Goal: Information Seeking & Learning: Learn about a topic

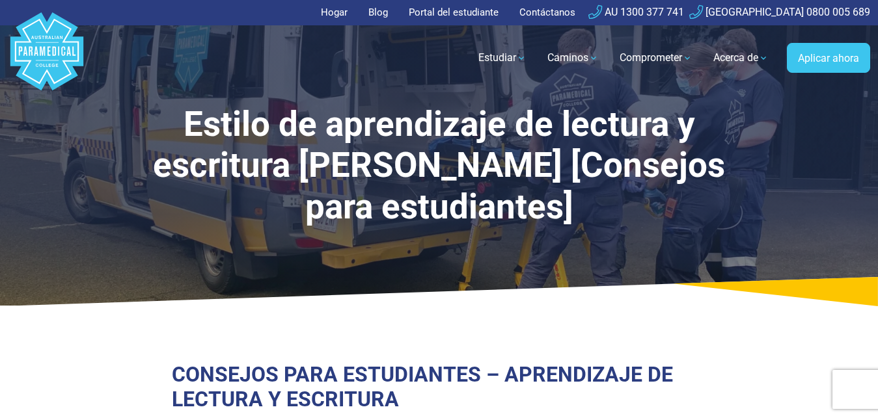
click at [842, 273] on div "Estilo de aprendizaje de lectura y escritura [PERSON_NAME] [Consejos para estud…" at bounding box center [439, 153] width 878 height 306
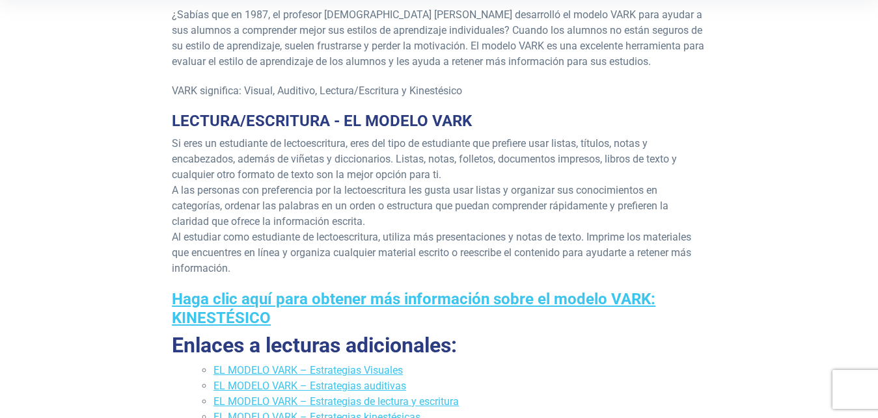
scroll to position [413, 0]
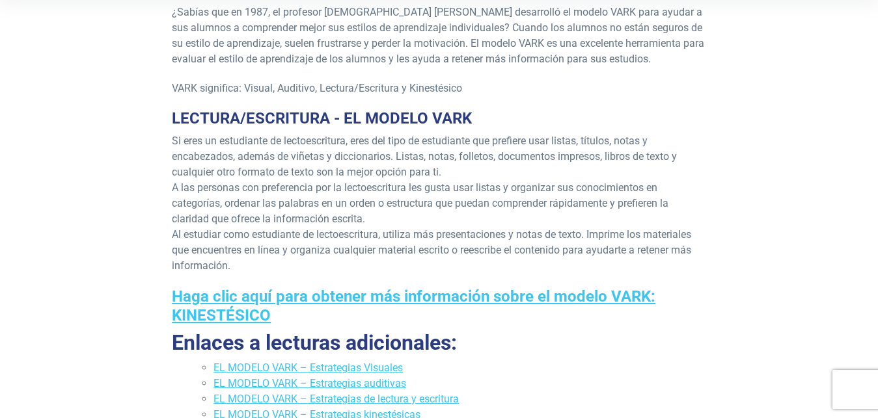
drag, startPoint x: 171, startPoint y: 115, endPoint x: 209, endPoint y: 114, distance: 38.4
click at [209, 114] on div "CONSEJOS PARA ESTUDIANTES – APRENDIZAJE DE LECTURA Y ESCRITURA ¿Sabías que en 1…" at bounding box center [439, 250] width 550 height 612
click at [148, 132] on div "CONSEJOS PARA ESTUDIANTES – APRENDIZAJE DE LECTURA Y ESCRITURA ¿Sabías que en 1…" at bounding box center [438, 250] width 733 height 612
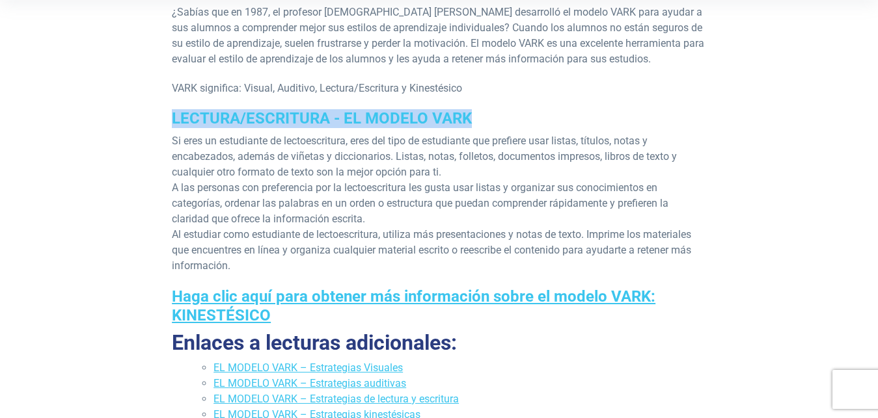
drag, startPoint x: 175, startPoint y: 121, endPoint x: 474, endPoint y: 119, distance: 299.3
click at [474, 119] on h3 "LECTURA/ESCRITURA - EL MODELO VARK" at bounding box center [439, 118] width 534 height 19
copy font "LECTURA/ESCRITURA - EL MODELO VARK"
click at [182, 149] on p "Si eres un estudiante de lectoescritura, eres del tipo de estudiante que prefie…" at bounding box center [439, 203] width 534 height 141
click at [172, 115] on font "LECTURA/ESCRITURA - EL MODELO VARK" at bounding box center [322, 118] width 300 height 18
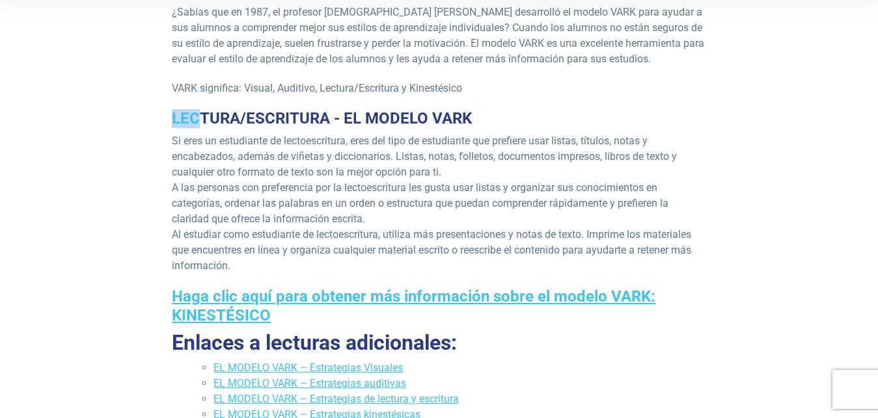
drag, startPoint x: 172, startPoint y: 115, endPoint x: 198, endPoint y: 117, distance: 26.1
click at [198, 117] on font "LECTURA/ESCRITURA - EL MODELO VARK" at bounding box center [322, 118] width 300 height 18
click at [126, 116] on div "CONSEJOS PARA ESTUDIANTES – APRENDIZAJE DE LECTURA Y ESCRITURA ¿Sabías que en 1…" at bounding box center [438, 250] width 733 height 612
click at [133, 187] on div "CONSEJOS PARA ESTUDIANTES – APRENDIZAJE DE LECTURA Y ESCRITURA ¿Sabías que en 1…" at bounding box center [438, 250] width 733 height 612
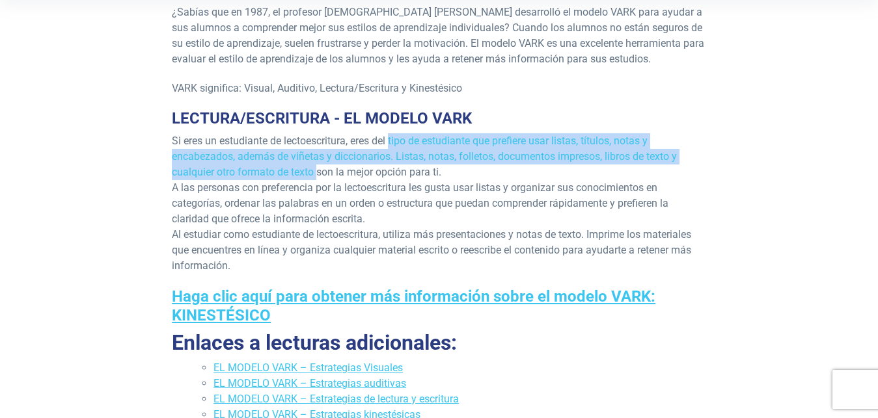
drag, startPoint x: 392, startPoint y: 141, endPoint x: 318, endPoint y: 174, distance: 80.7
click at [318, 174] on font "Si eres un estudiante de lectoescritura, eres del tipo de estudiante que prefie…" at bounding box center [424, 157] width 505 height 44
copy font "tipo de estudiante que prefiere usar listas, títulos, notas y encabezados, adem…"
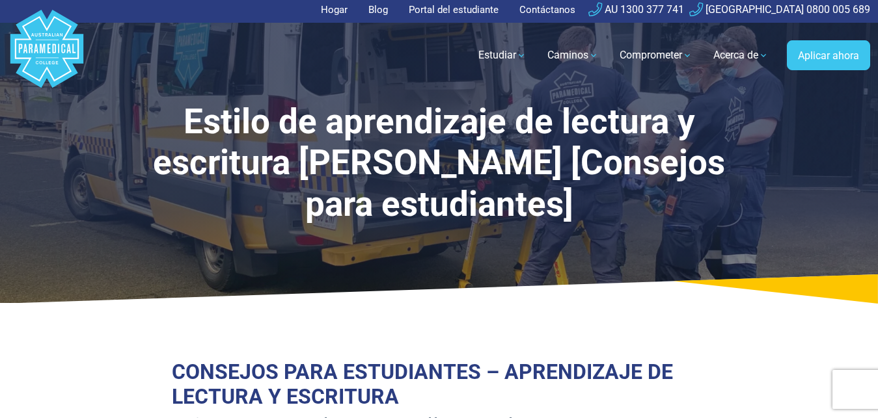
scroll to position [0, 0]
